Goal: Obtain resource: Obtain resource

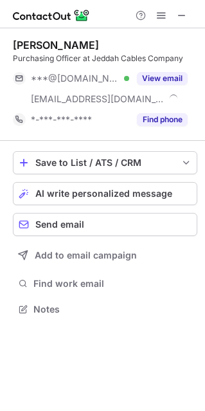
scroll to position [300, 204]
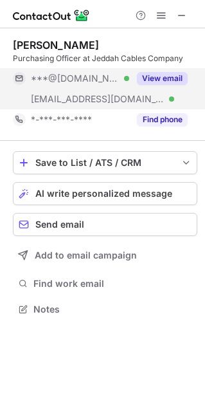
click at [166, 78] on button "View email" at bounding box center [162, 78] width 51 height 13
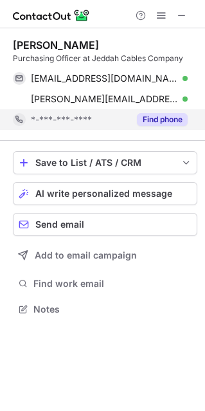
click at [156, 114] on button "Find phone" at bounding box center [162, 119] width 51 height 13
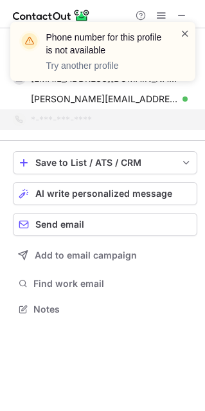
click at [187, 37] on span at bounding box center [185, 33] width 10 height 13
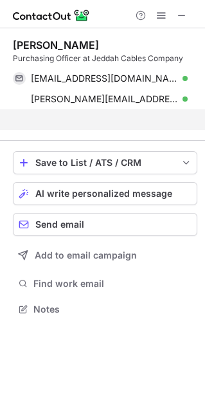
scroll to position [279, 204]
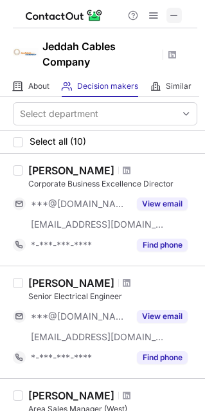
click at [177, 13] on span at bounding box center [174, 15] width 10 height 10
